Goal: Navigation & Orientation: Go to known website

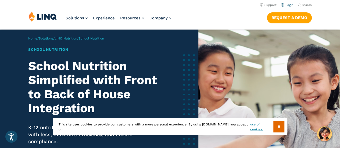
click at [286, 5] on link "Login" at bounding box center [287, 4] width 13 height 3
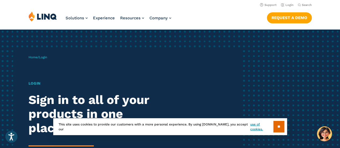
click at [45, 57] on span "Login" at bounding box center [43, 57] width 8 height 4
drag, startPoint x: 33, startPoint y: 58, endPoint x: 41, endPoint y: 57, distance: 8.7
click at [33, 58] on link "Home" at bounding box center [32, 57] width 9 height 4
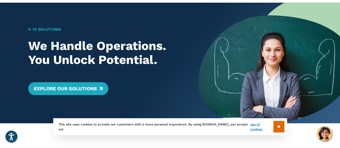
scroll to position [107, 0]
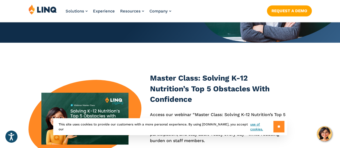
click at [278, 126] on input "**" at bounding box center [278, 127] width 11 height 12
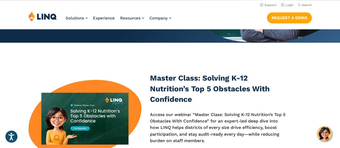
scroll to position [0, 0]
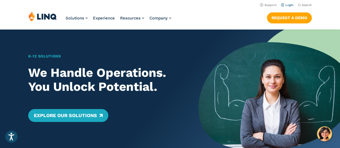
click at [285, 4] on link "Login" at bounding box center [287, 4] width 13 height 3
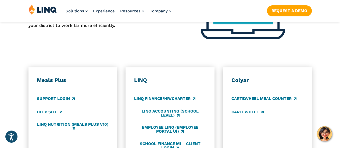
scroll to position [295, 0]
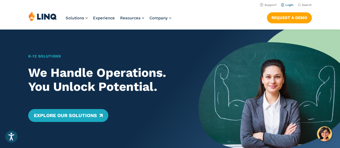
click at [287, 4] on link "Login" at bounding box center [287, 4] width 13 height 3
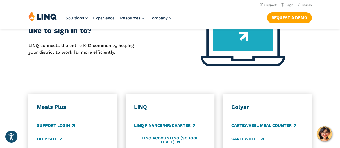
scroll to position [134, 0]
